Goal: Task Accomplishment & Management: Manage account settings

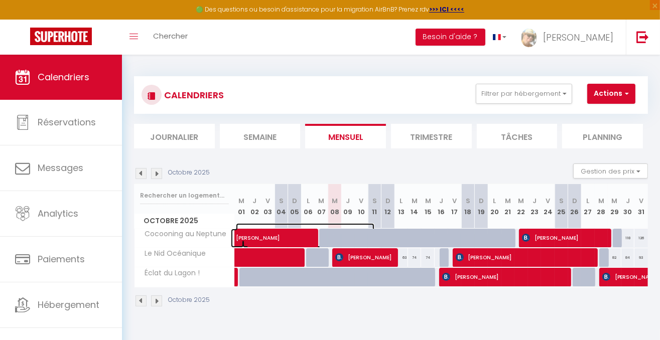
click at [268, 236] on span "[PERSON_NAME]" at bounding box center [305, 232] width 139 height 19
select select "OK"
select select "0"
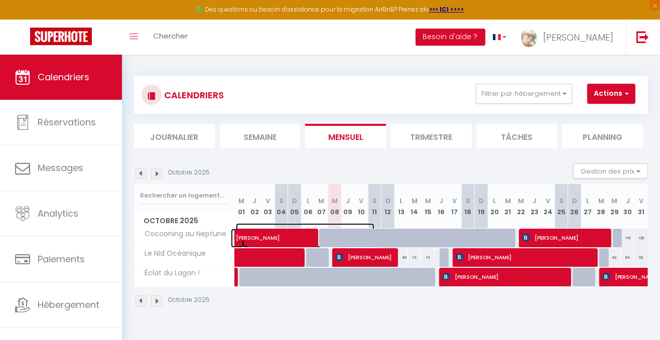
select select "1"
select select
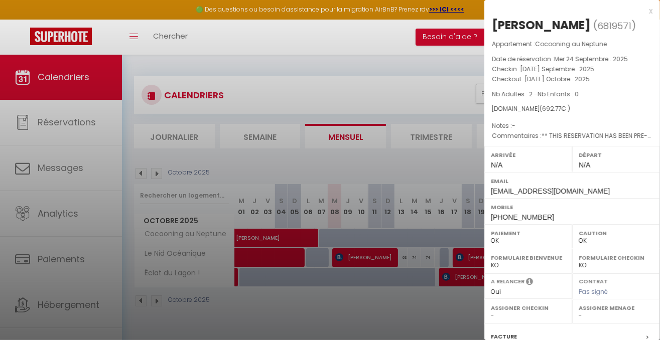
click at [642, 8] on div "x" at bounding box center [569, 11] width 168 height 12
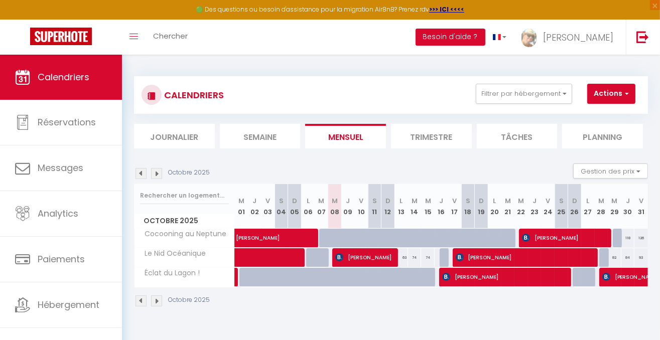
click at [139, 175] on img at bounding box center [141, 173] width 11 height 11
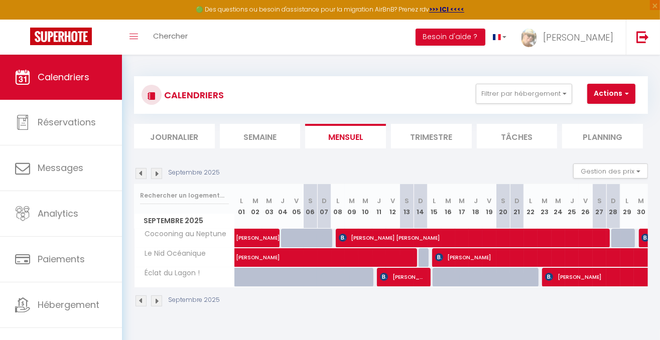
click at [139, 175] on img at bounding box center [141, 173] width 11 height 11
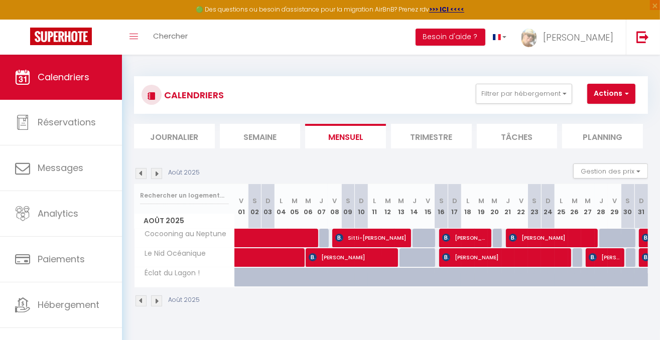
click at [139, 175] on img at bounding box center [141, 173] width 11 height 11
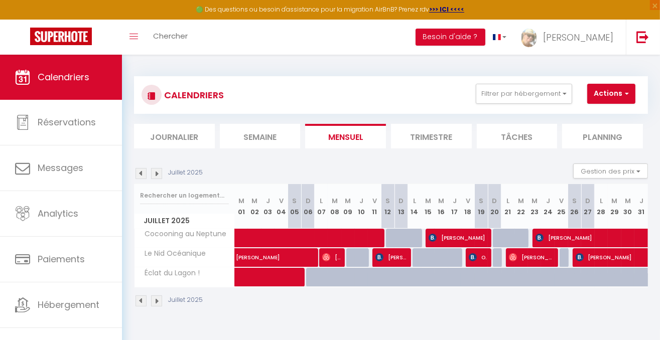
click at [139, 175] on img at bounding box center [141, 173] width 11 height 11
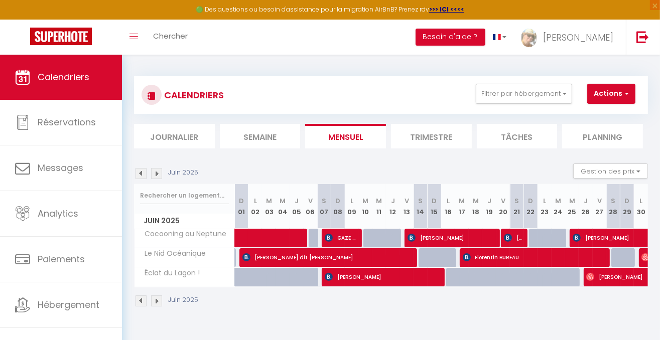
click at [139, 175] on img at bounding box center [141, 173] width 11 height 11
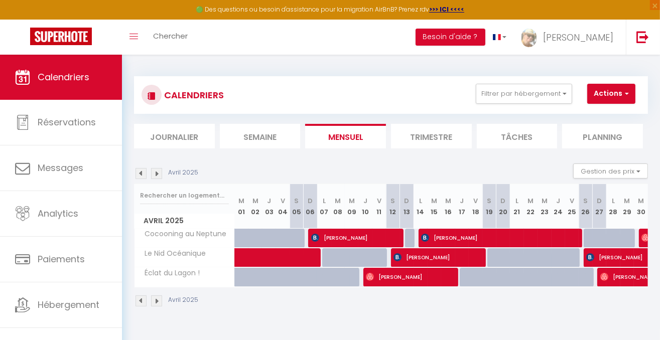
click at [140, 176] on img at bounding box center [141, 173] width 11 height 11
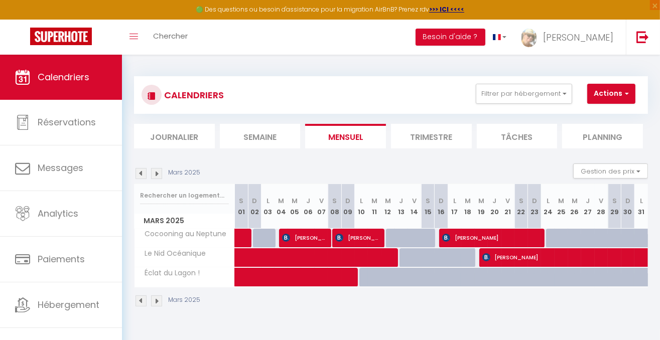
click at [141, 177] on img at bounding box center [141, 173] width 11 height 11
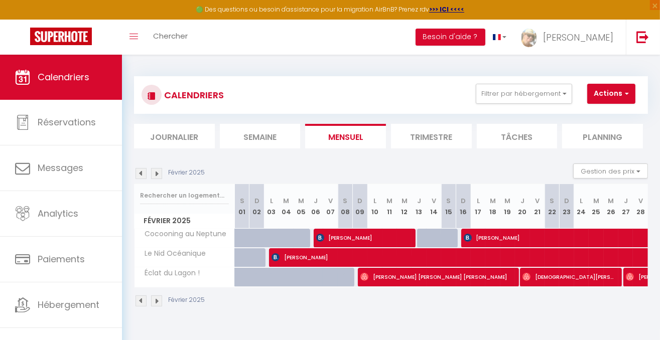
click at [141, 177] on img at bounding box center [141, 173] width 11 height 11
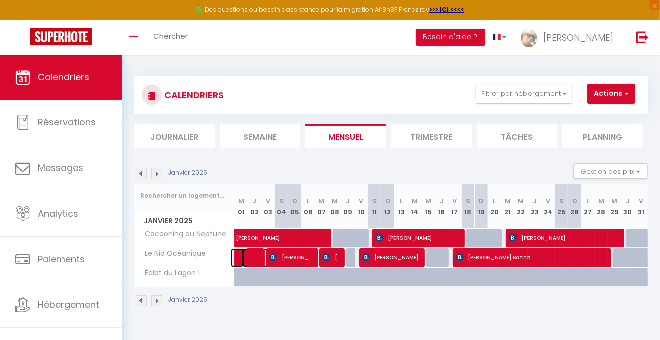
click at [258, 258] on span at bounding box center [266, 258] width 46 height 19
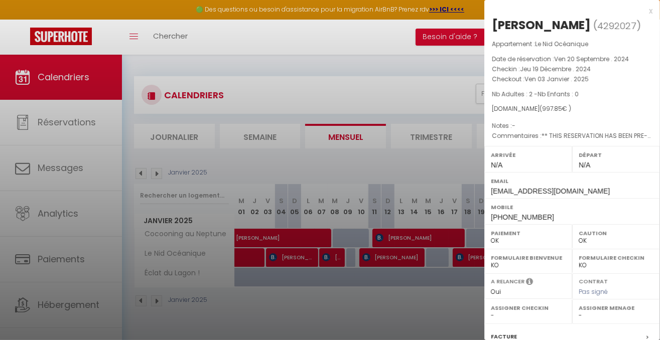
click at [404, 94] on div at bounding box center [330, 170] width 660 height 340
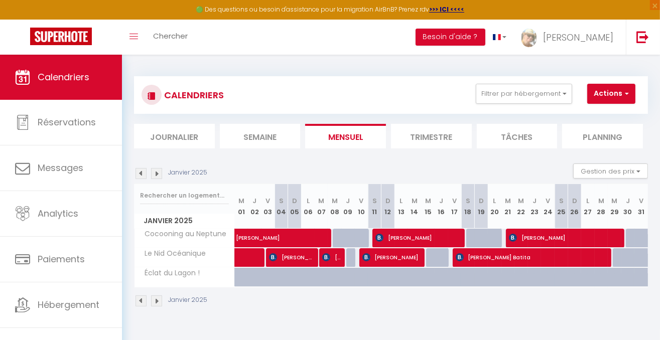
click at [157, 175] on img at bounding box center [156, 173] width 11 height 11
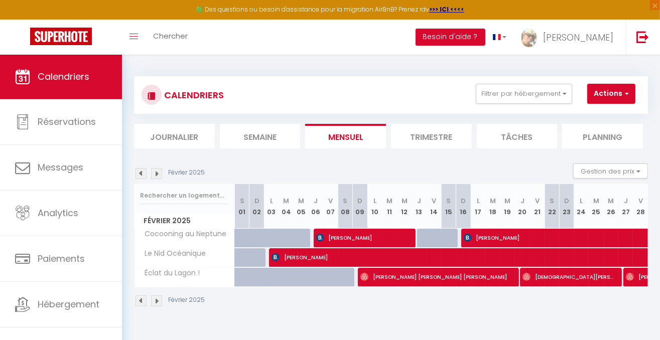
click at [154, 174] on img at bounding box center [156, 173] width 11 height 11
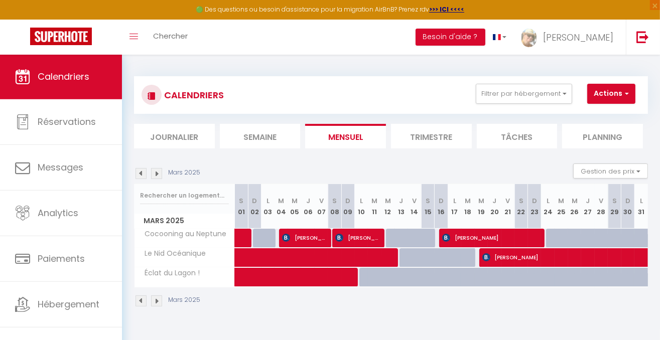
click at [140, 176] on img at bounding box center [141, 173] width 11 height 11
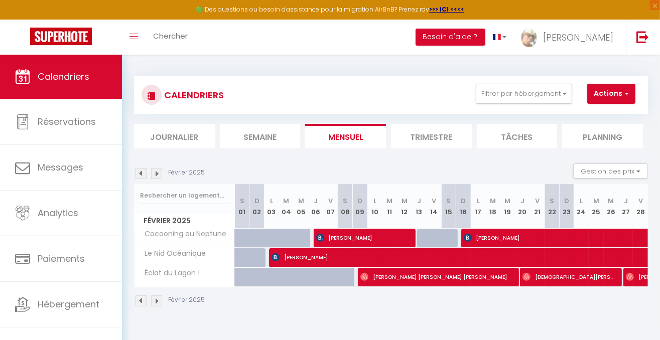
click at [158, 173] on img at bounding box center [156, 173] width 11 height 11
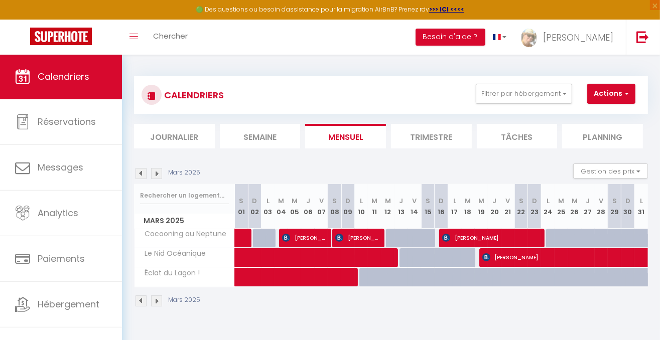
click at [156, 174] on img at bounding box center [156, 173] width 11 height 11
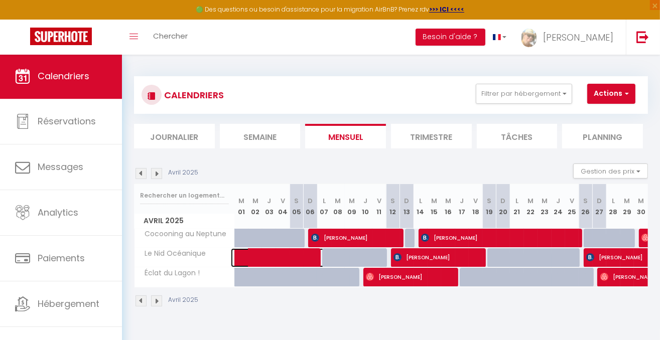
click at [286, 255] on span at bounding box center [312, 258] width 139 height 19
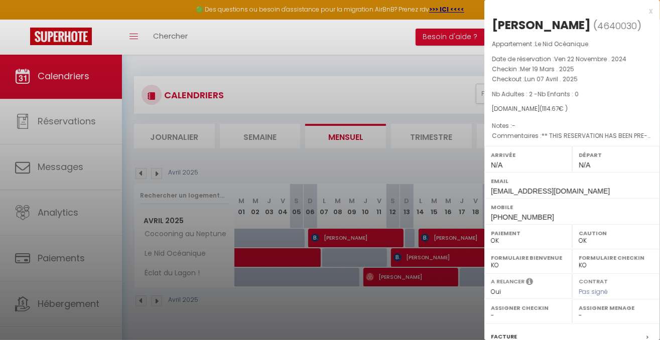
click at [646, 12] on div "x [PERSON_NAME] ( 4640030 ) Appartement : Le Nid Océanique Date de réservation …" at bounding box center [573, 234] width 176 height 468
click at [645, 12] on div "x [PERSON_NAME] ( 4640030 ) Appartement : Le Nid Océanique Date de réservation …" at bounding box center [573, 234] width 176 height 468
click at [644, 11] on div "x" at bounding box center [569, 11] width 168 height 12
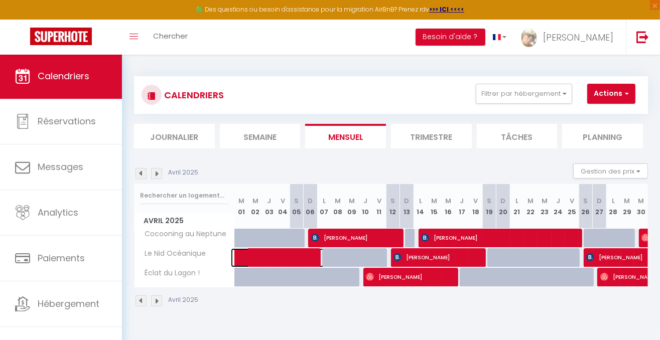
click at [300, 252] on span at bounding box center [312, 258] width 139 height 19
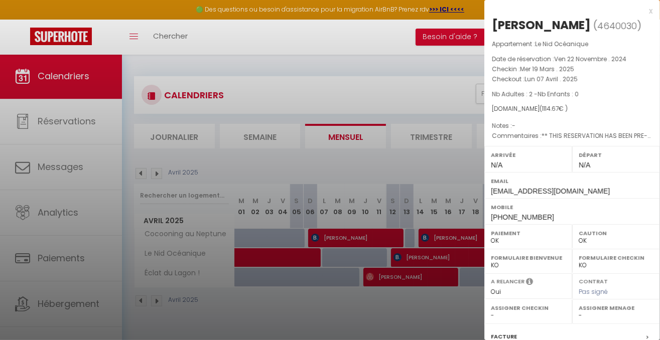
click at [306, 246] on div at bounding box center [330, 170] width 660 height 340
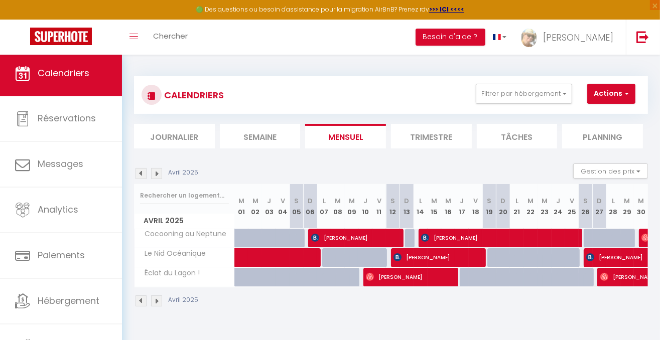
click at [453, 338] on body "🟢 Des questions ou besoin d'assistance pour la migration AirBnB? Prenez rdv >>>…" at bounding box center [330, 225] width 660 height 340
click at [264, 261] on span at bounding box center [312, 258] width 139 height 19
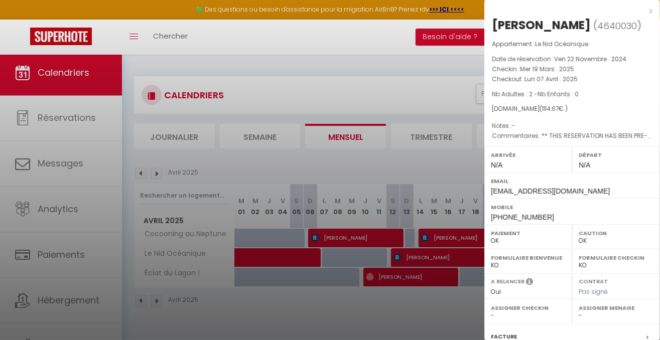
click at [643, 10] on div "x" at bounding box center [569, 11] width 168 height 12
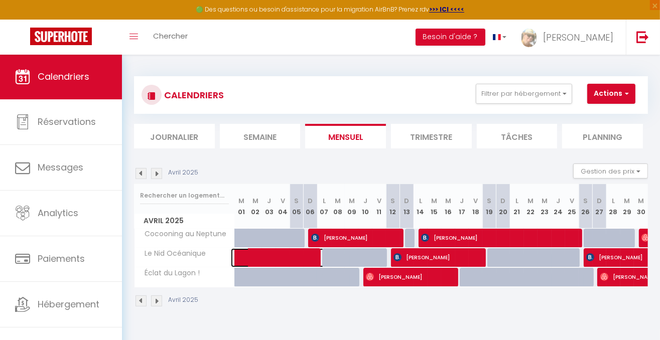
click at [296, 251] on span at bounding box center [312, 258] width 139 height 19
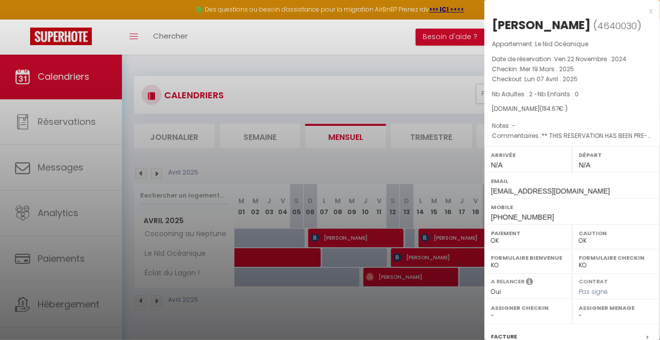
click at [641, 11] on div "x" at bounding box center [569, 11] width 168 height 12
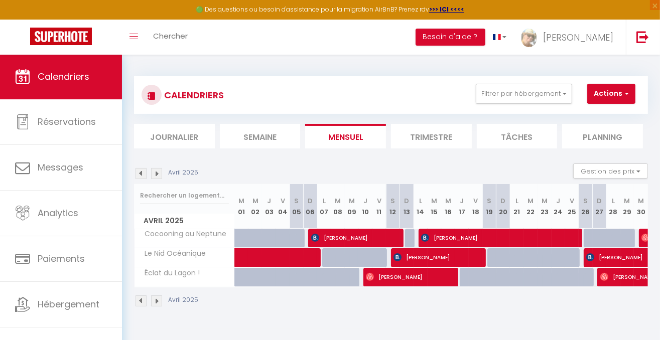
click at [156, 176] on img at bounding box center [156, 173] width 11 height 11
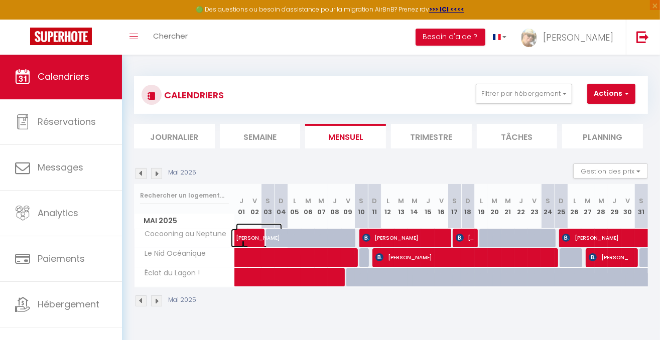
click at [255, 238] on span "[PERSON_NAME]" at bounding box center [259, 232] width 46 height 19
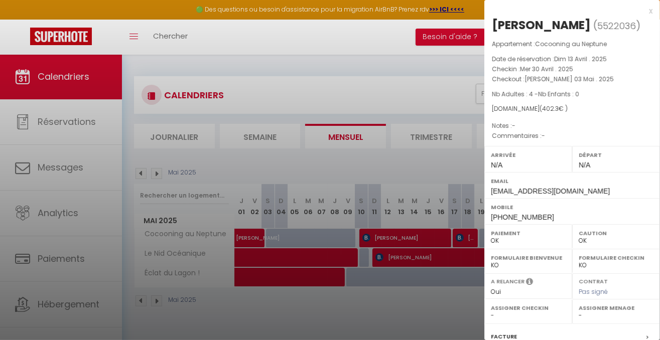
click at [644, 10] on div "x" at bounding box center [569, 11] width 168 height 12
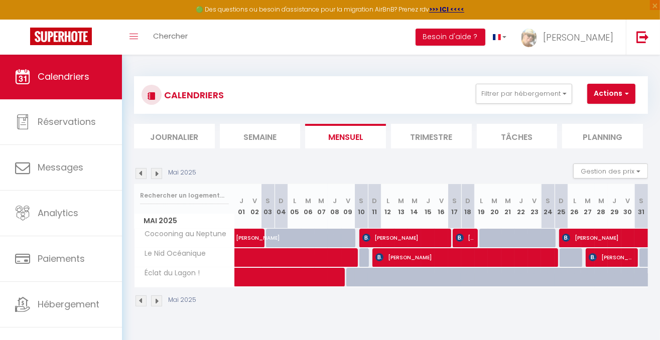
click at [143, 175] on img at bounding box center [141, 173] width 11 height 11
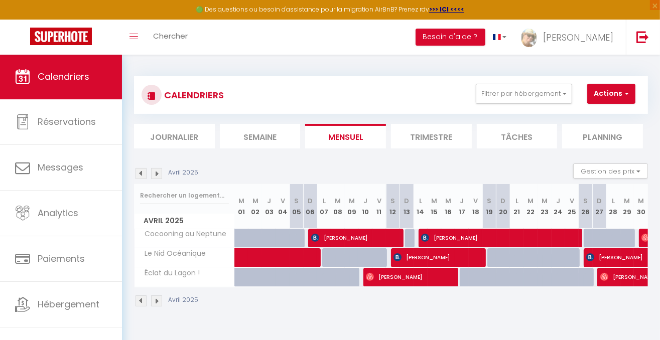
click at [157, 170] on img at bounding box center [156, 173] width 11 height 11
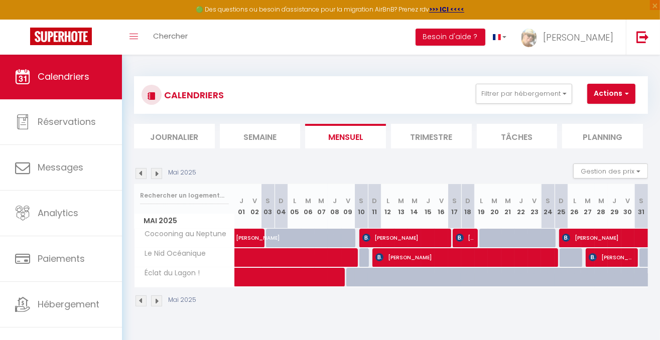
click at [448, 330] on body "🟢 Des questions ou besoin d'assistance pour la migration AirBnB? Prenez rdv >>>…" at bounding box center [330, 225] width 660 height 340
click at [157, 173] on img at bounding box center [156, 173] width 11 height 11
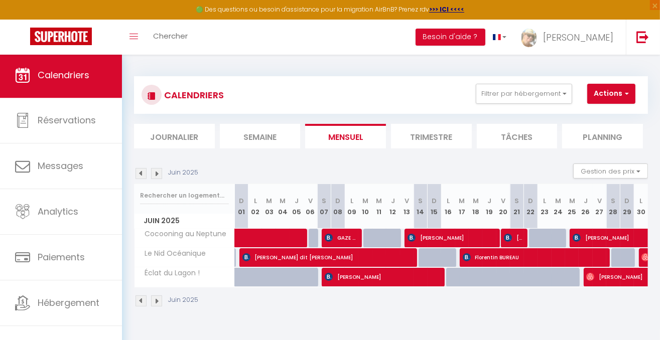
click at [140, 175] on img at bounding box center [141, 173] width 11 height 11
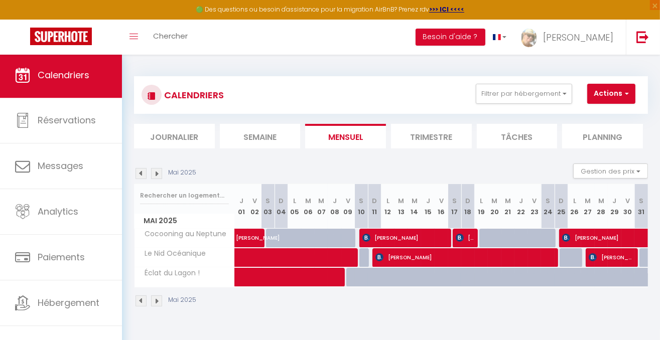
click at [140, 175] on img at bounding box center [141, 173] width 11 height 11
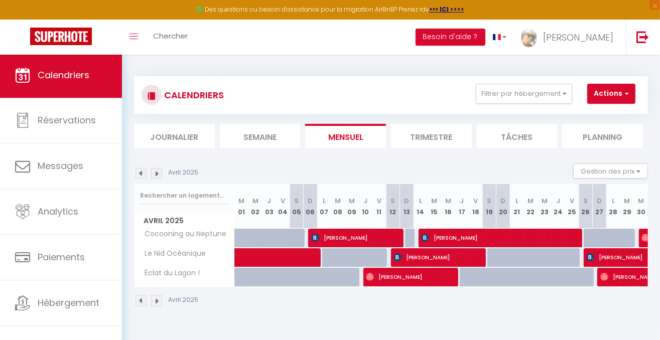
click at [159, 172] on img at bounding box center [156, 173] width 11 height 11
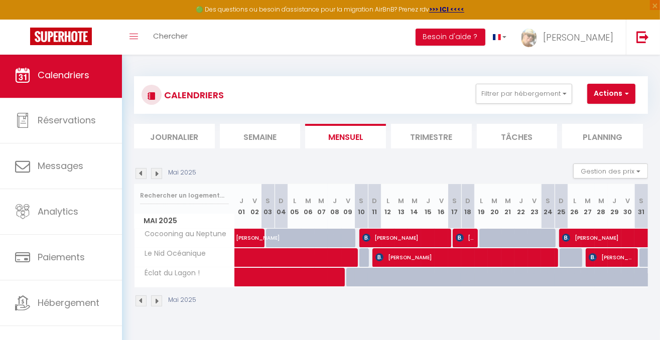
click at [156, 172] on img at bounding box center [156, 173] width 11 height 11
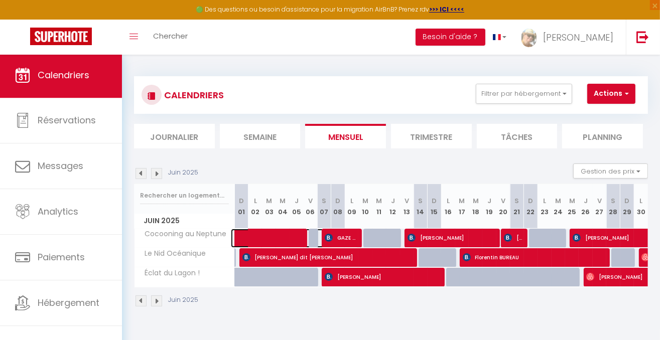
click at [275, 230] on span at bounding box center [300, 238] width 115 height 19
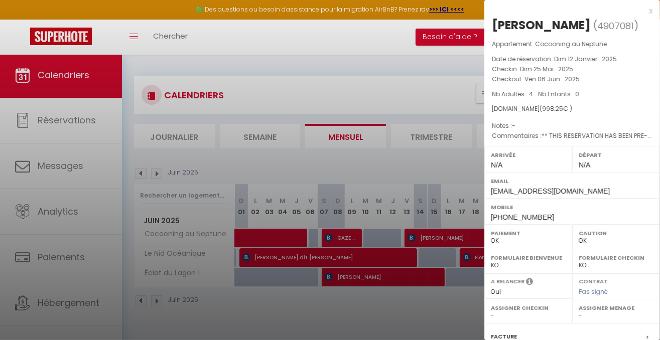
click at [643, 10] on div "x" at bounding box center [569, 11] width 168 height 12
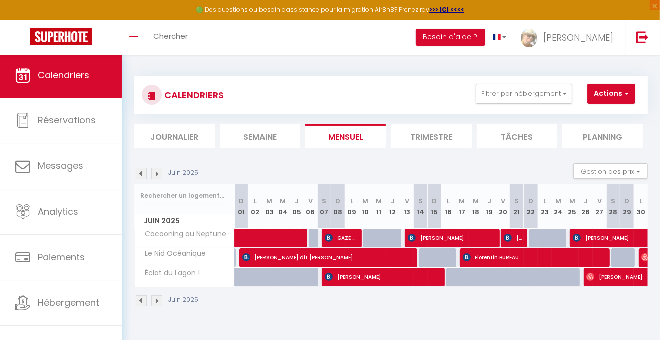
click at [144, 177] on img at bounding box center [141, 173] width 11 height 11
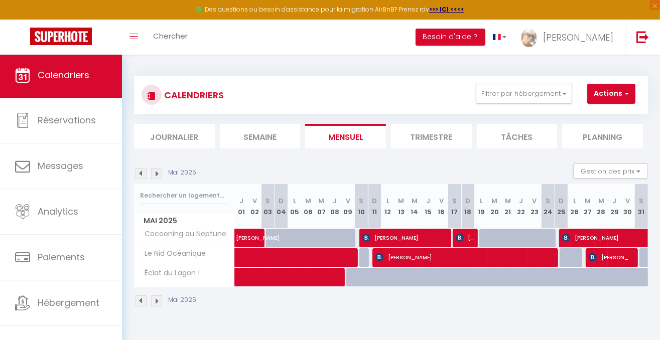
click at [143, 176] on img at bounding box center [141, 173] width 11 height 11
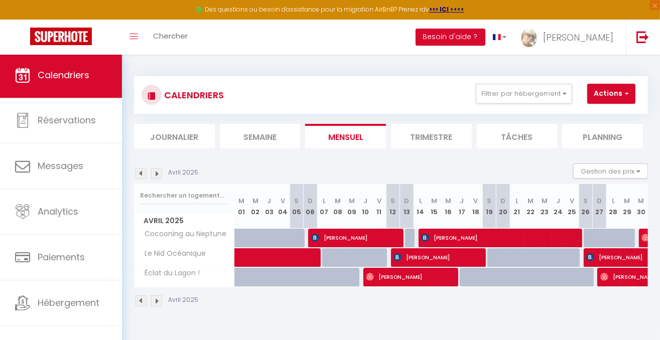
click at [143, 176] on img at bounding box center [141, 173] width 11 height 11
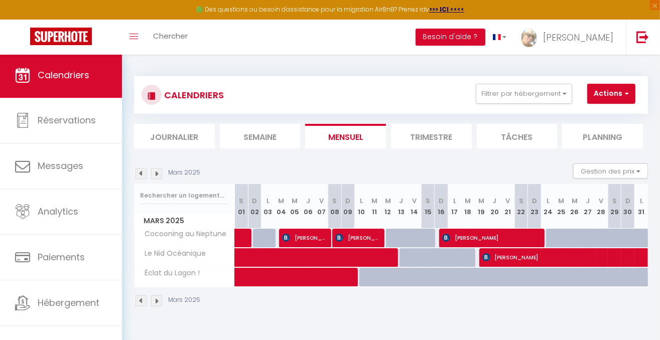
click at [143, 176] on img at bounding box center [141, 173] width 11 height 11
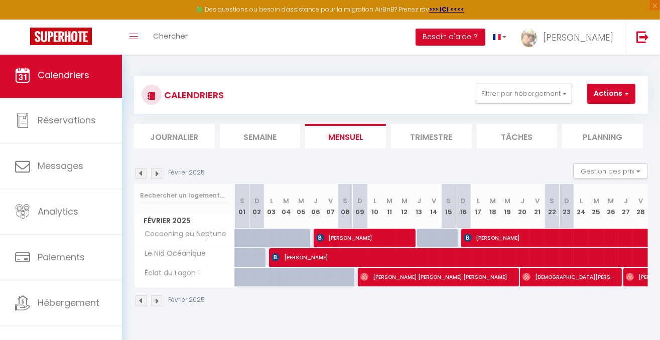
click at [143, 176] on img at bounding box center [141, 173] width 11 height 11
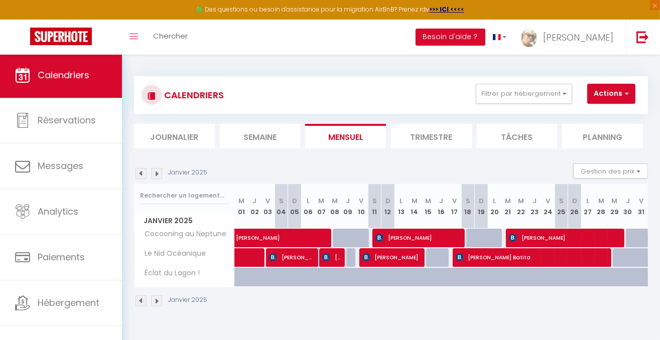
click at [157, 176] on img at bounding box center [156, 173] width 11 height 11
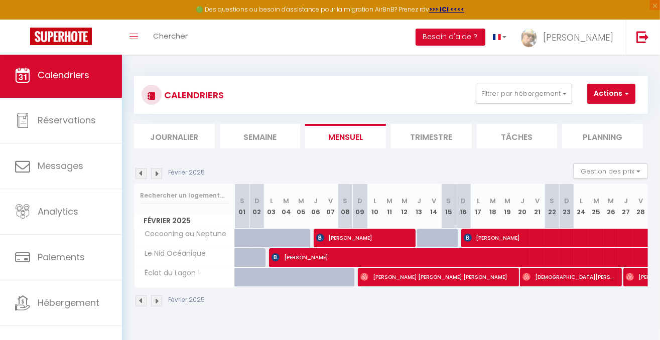
click at [155, 175] on img at bounding box center [156, 173] width 11 height 11
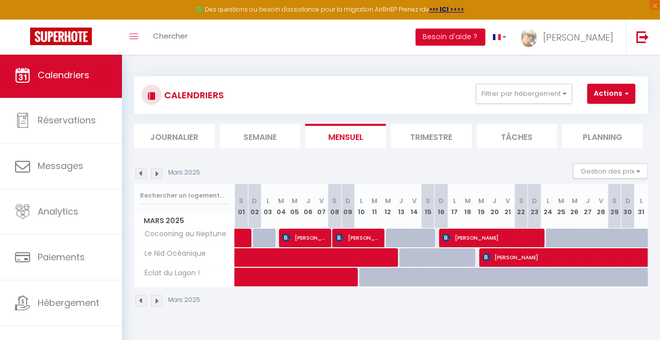
click at [141, 173] on img at bounding box center [141, 173] width 11 height 11
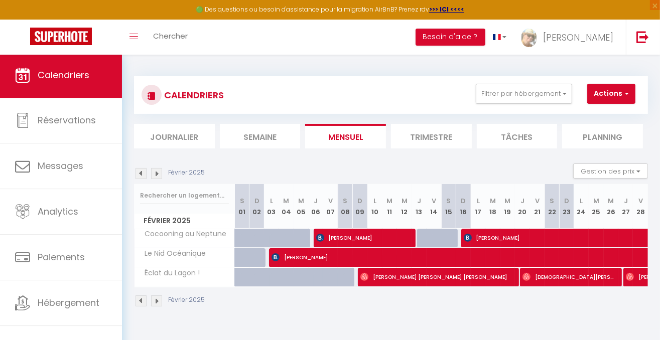
click at [141, 175] on img at bounding box center [141, 173] width 11 height 11
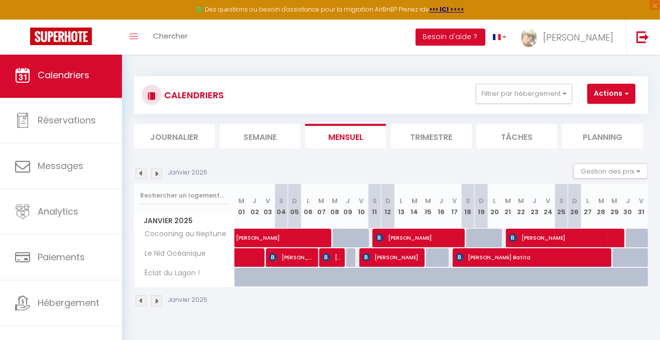
click at [157, 175] on img at bounding box center [156, 173] width 11 height 11
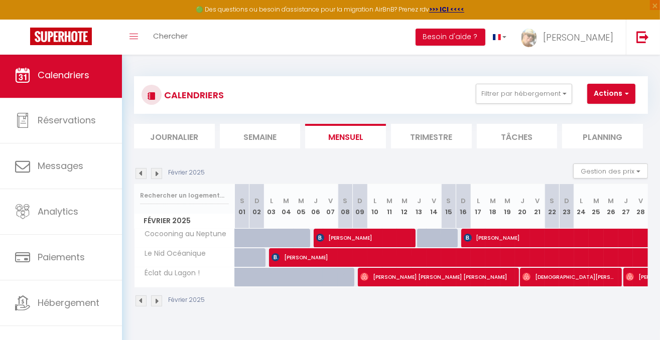
click at [156, 173] on img at bounding box center [156, 173] width 11 height 11
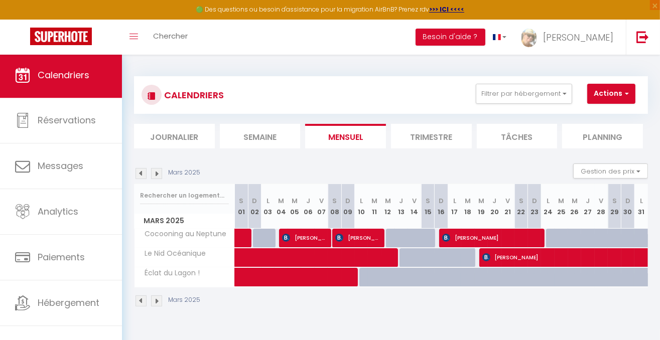
click at [157, 174] on img at bounding box center [156, 173] width 11 height 11
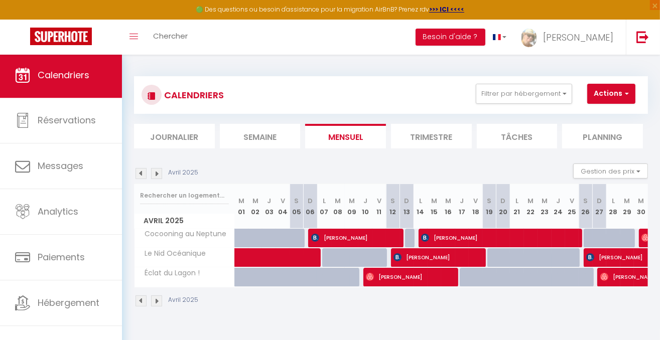
click at [157, 181] on div "Avril 2025 Gestion des prix Nb Nuits minimum Règles Disponibilité" at bounding box center [391, 174] width 514 height 21
click at [156, 175] on img at bounding box center [156, 173] width 11 height 11
